Goal: Find contact information: Find contact information

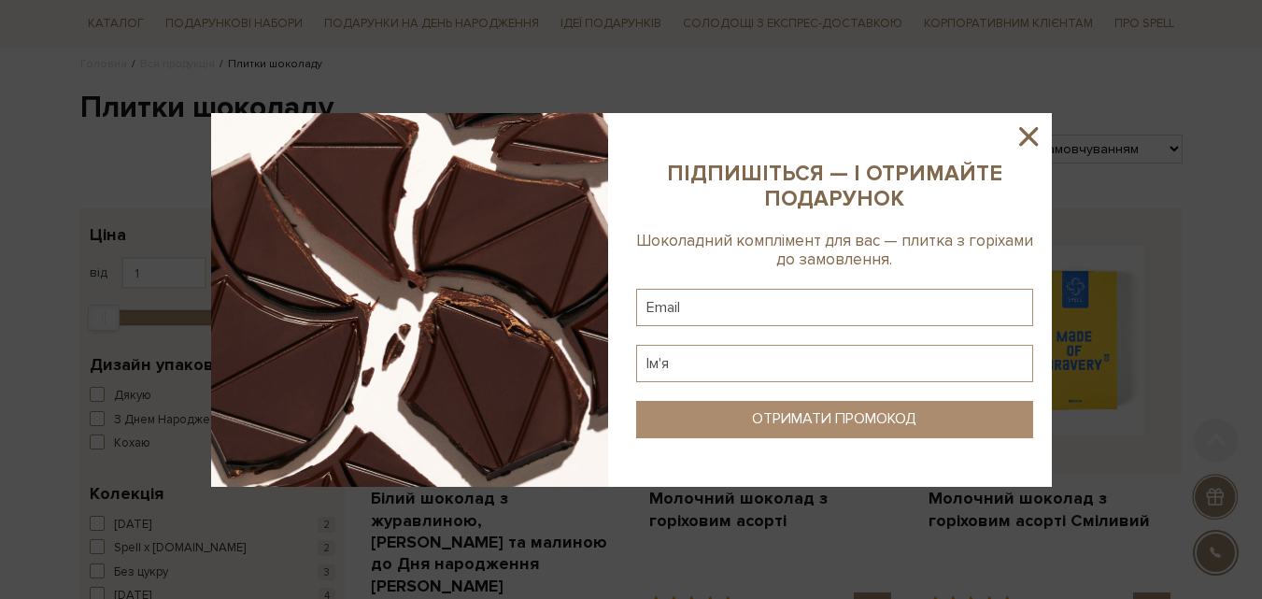
scroll to position [155, 0]
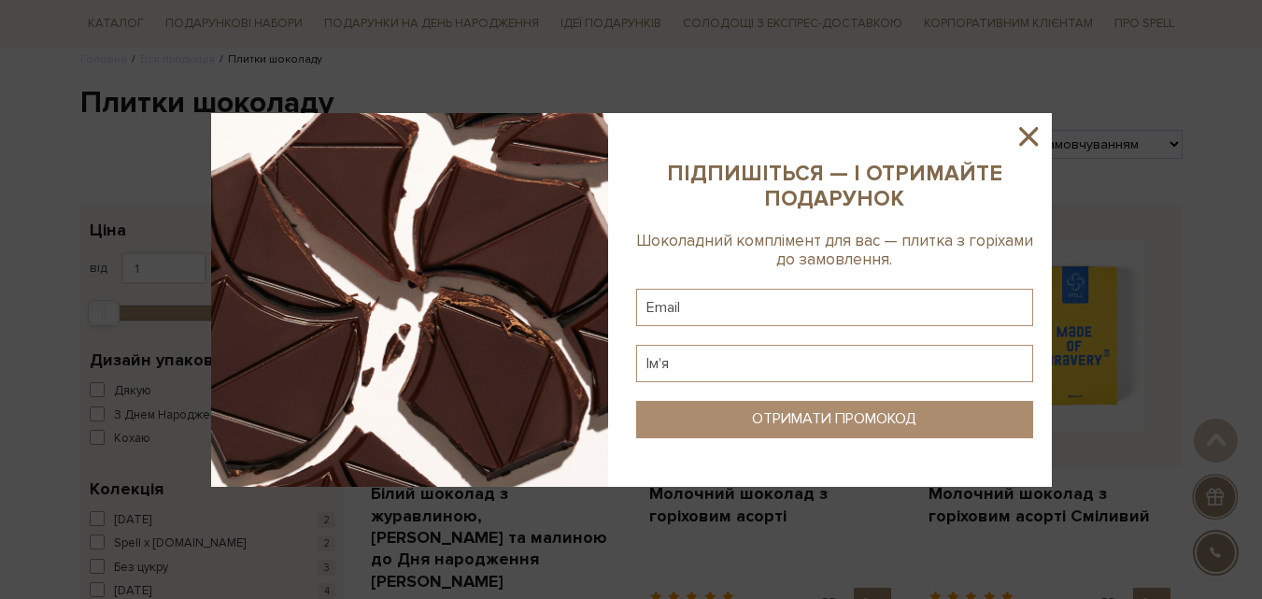
click at [1021, 136] on icon at bounding box center [1029, 137] width 32 height 32
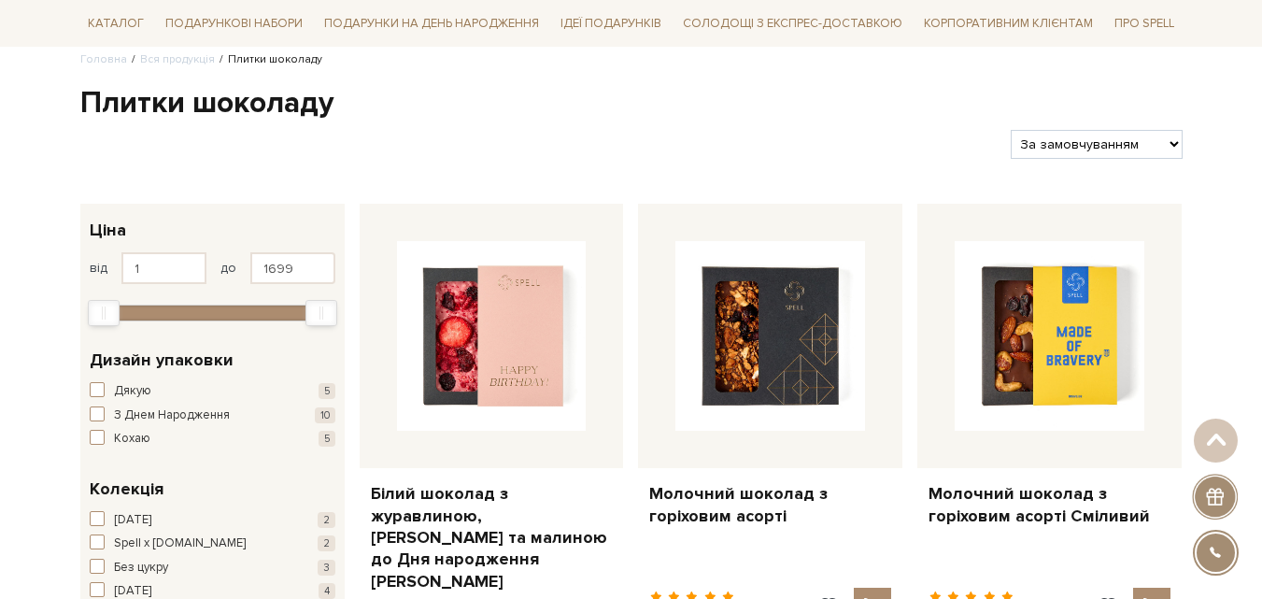
scroll to position [0, 0]
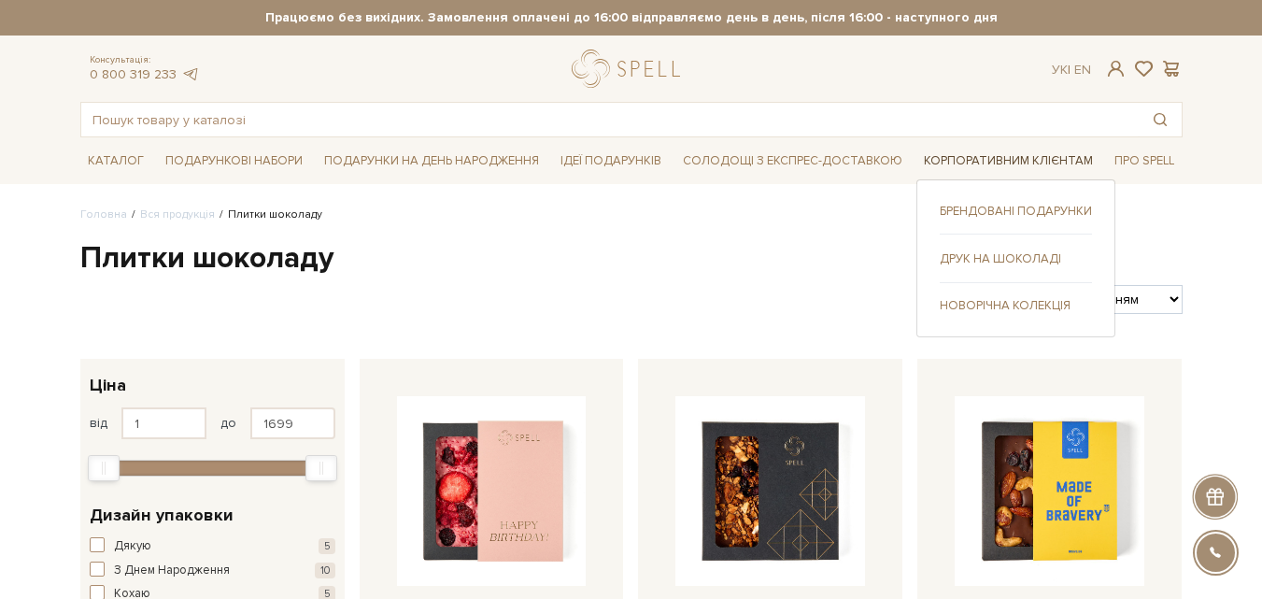
click at [959, 168] on link "Корпоративним клієнтам" at bounding box center [1008, 161] width 184 height 29
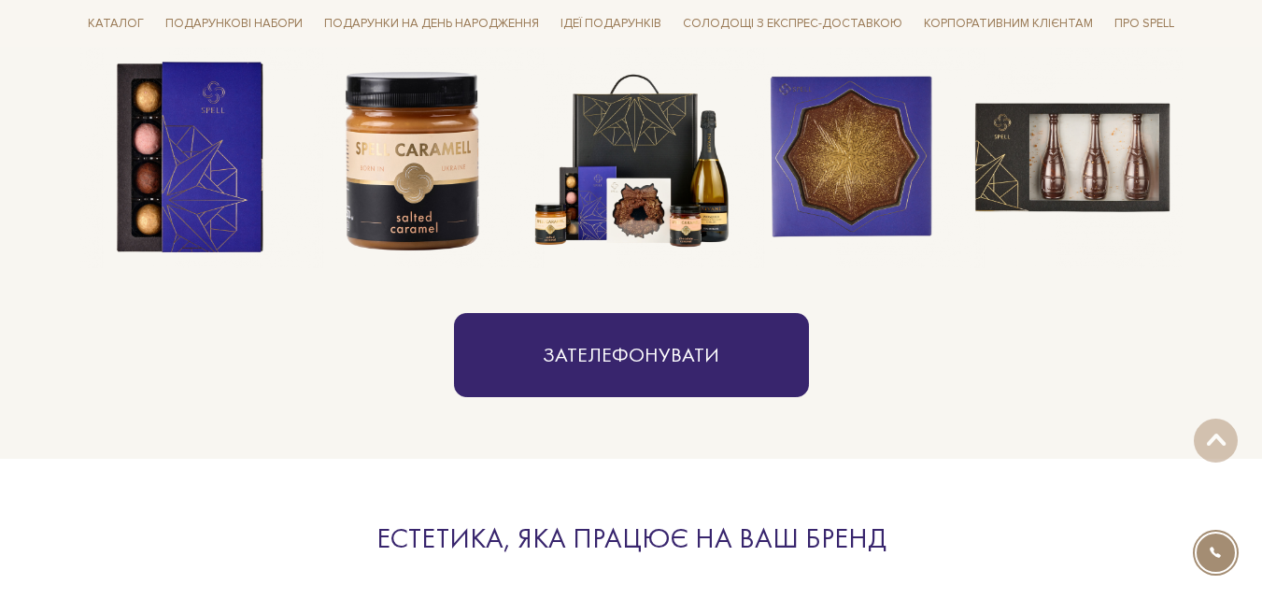
scroll to position [1631, 0]
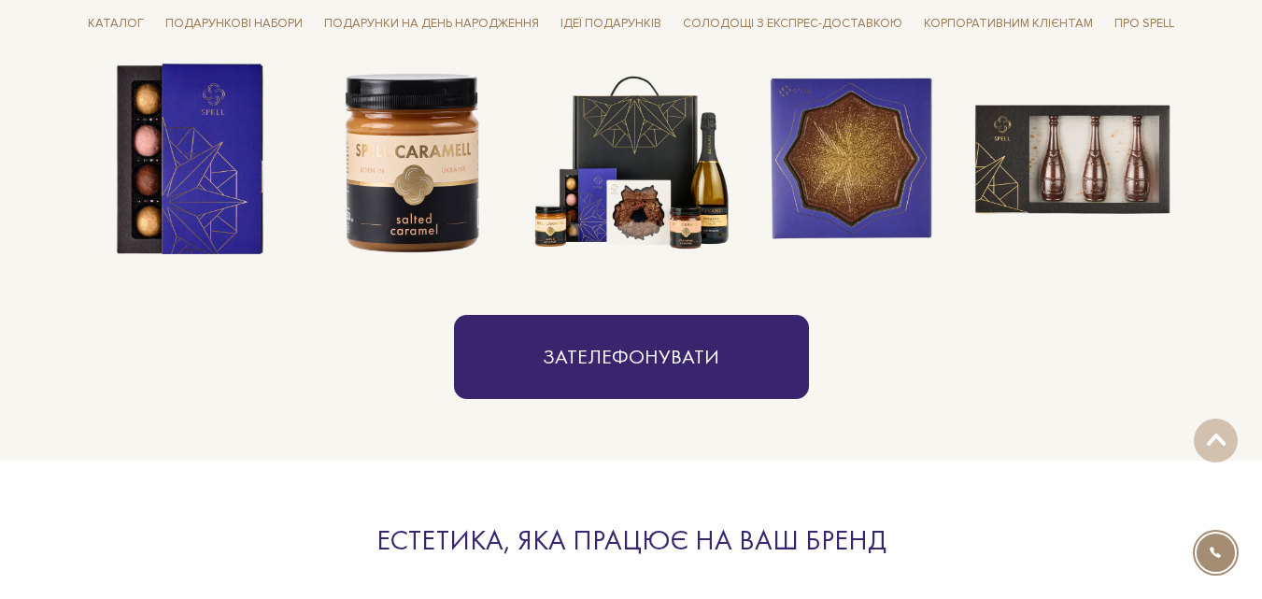
click at [611, 399] on section "Від шоколадної плитки до цілого боксу Ми зібрали новорічну колекцію для будь-як…" at bounding box center [631, 137] width 1262 height 646
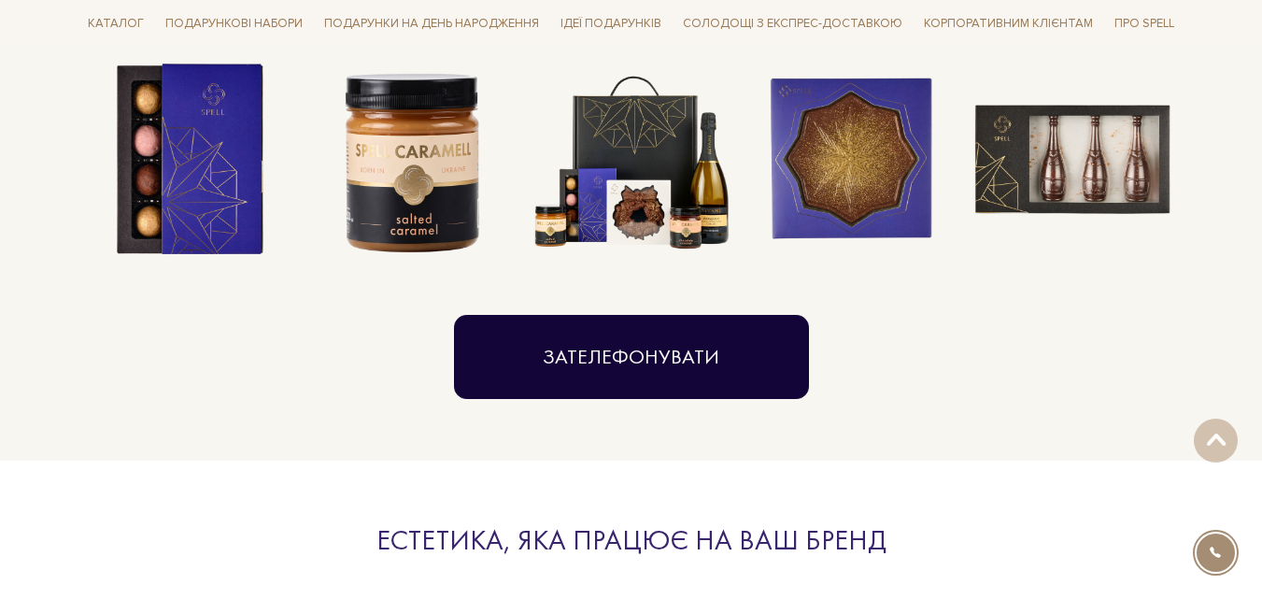
click at [598, 364] on link "Зателефонувати" at bounding box center [631, 357] width 355 height 84
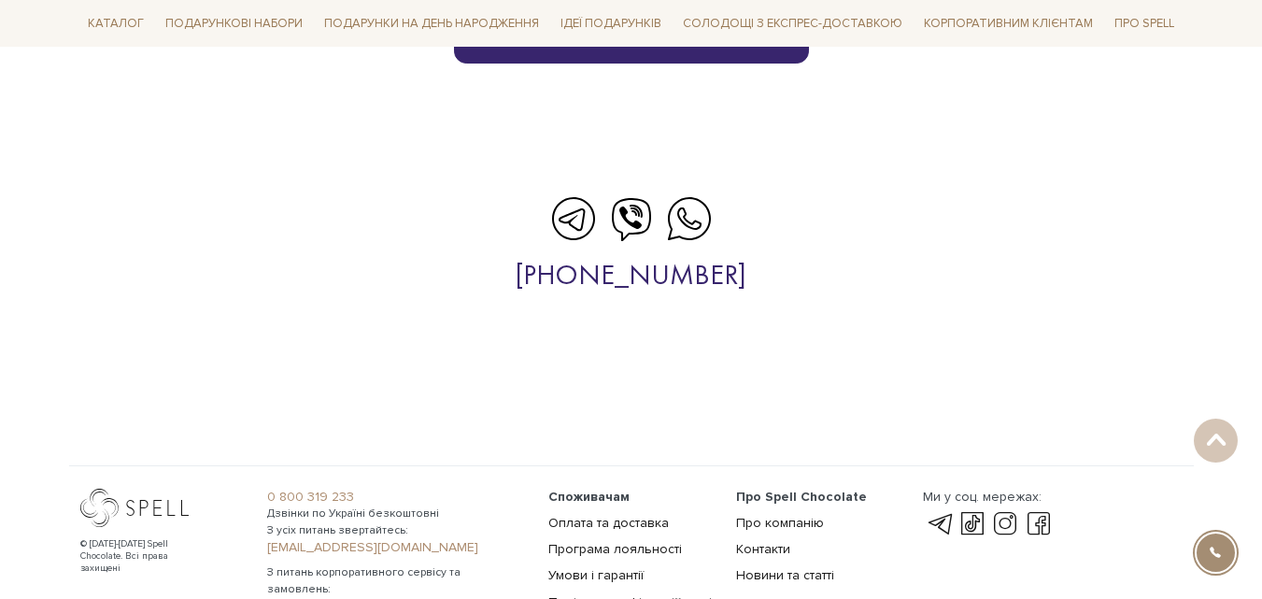
scroll to position [6206, 0]
